Goal: Find contact information: Find contact information

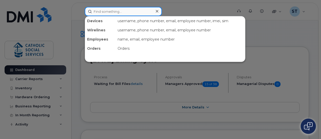
click at [112, 11] on input at bounding box center [123, 11] width 77 height 9
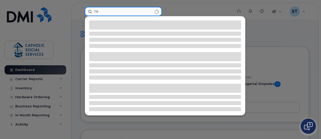
type input "7"
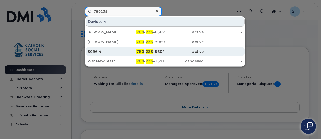
type input "780235"
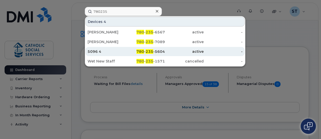
click at [143, 51] on span "780" at bounding box center [140, 51] width 8 height 5
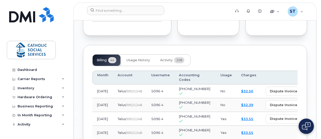
scroll to position [472, 0]
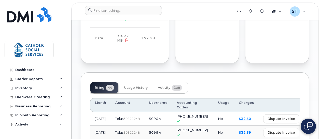
click at [319, 69] on body "Support Alerts Knowledge Base Quicklinks Suspend / Cancel Device Change SIM Car…" at bounding box center [160, 18] width 321 height 980
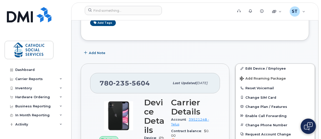
scroll to position [81, 0]
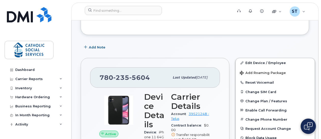
click at [148, 75] on span "5604" at bounding box center [139, 77] width 21 height 8
drag, startPoint x: 148, startPoint y: 75, endPoint x: 93, endPoint y: 74, distance: 55.4
click at [93, 74] on div "[PHONE_NUMBER] Last updated [DATE]" at bounding box center [155, 77] width 130 height 20
copy span "[PHONE_NUMBER]"
